Goal: Task Accomplishment & Management: Complete application form

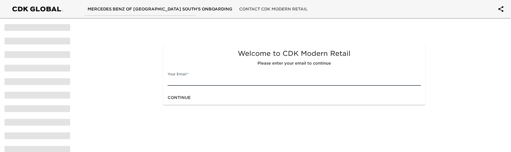
click at [207, 80] on input "text" at bounding box center [293, 81] width 253 height 9
type input "[EMAIL_ADDRESS][DOMAIN_NAME]"
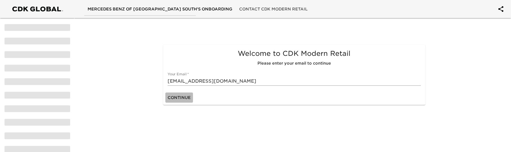
click at [185, 97] on span "Continue" at bounding box center [178, 97] width 23 height 7
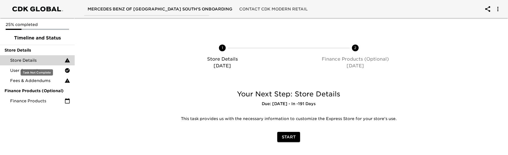
click at [41, 61] on span "Store Details" at bounding box center [37, 60] width 54 height 6
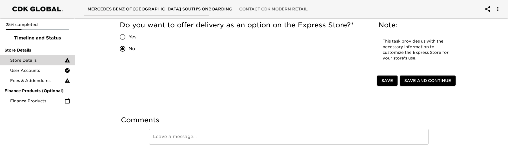
scroll to position [844, 0]
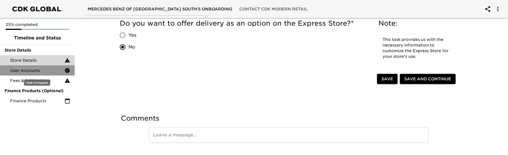
click at [25, 69] on span "User Accounts" at bounding box center [37, 71] width 54 height 6
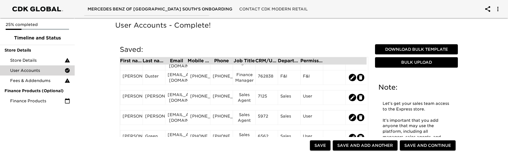
scroll to position [225, 0]
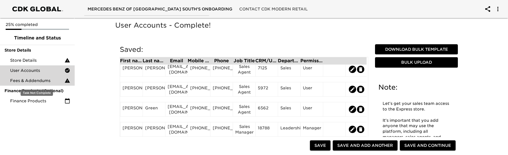
click at [37, 82] on span "Fees & Addendums" at bounding box center [37, 81] width 54 height 6
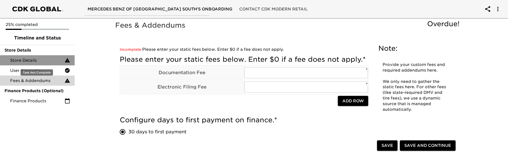
click at [28, 60] on span "Store Details" at bounding box center [37, 60] width 54 height 6
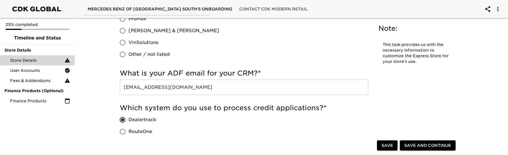
scroll to position [422, 0]
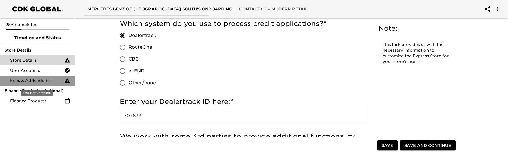
click at [38, 79] on span "Fees & Addendums" at bounding box center [37, 81] width 54 height 6
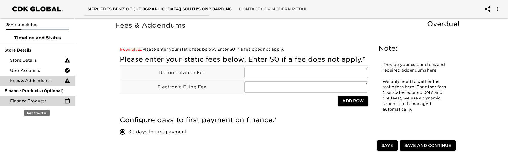
click at [49, 101] on span "Finance Products" at bounding box center [37, 101] width 54 height 6
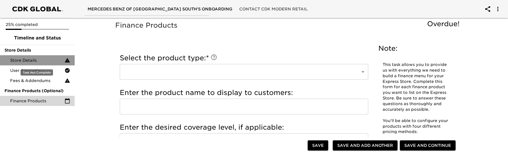
click at [45, 61] on span "Store Details" at bounding box center [37, 60] width 54 height 6
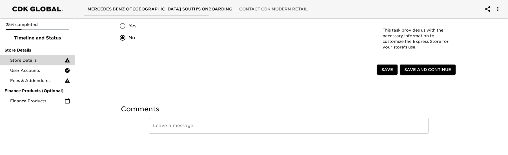
scroll to position [859, 0]
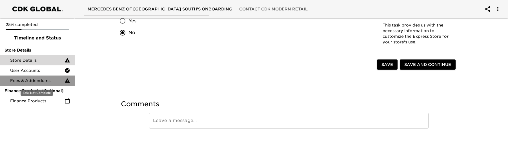
click at [30, 77] on div "Fees & Addendums" at bounding box center [37, 80] width 75 height 10
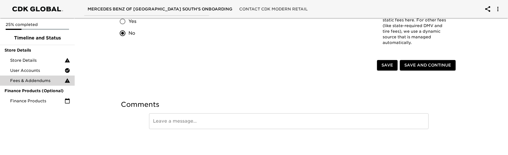
scroll to position [165, 0]
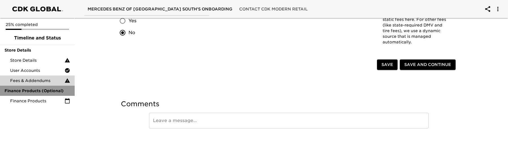
click at [39, 89] on span "Finance Products (Optional)" at bounding box center [38, 91] width 66 height 6
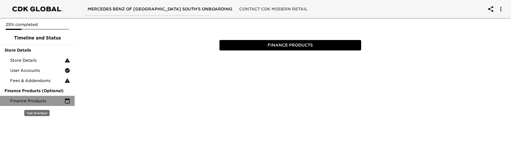
click at [37, 100] on span "Finance Products" at bounding box center [37, 101] width 54 height 6
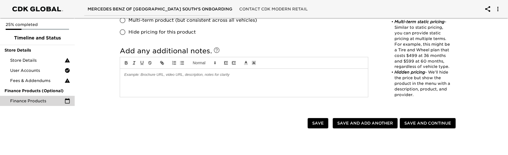
scroll to position [338, 0]
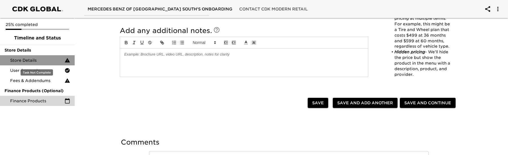
click at [28, 60] on span "Store Details" at bounding box center [37, 60] width 54 height 6
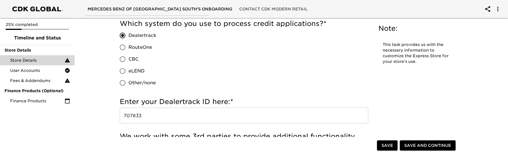
scroll to position [479, 0]
